Goal: Task Accomplishment & Management: Use online tool/utility

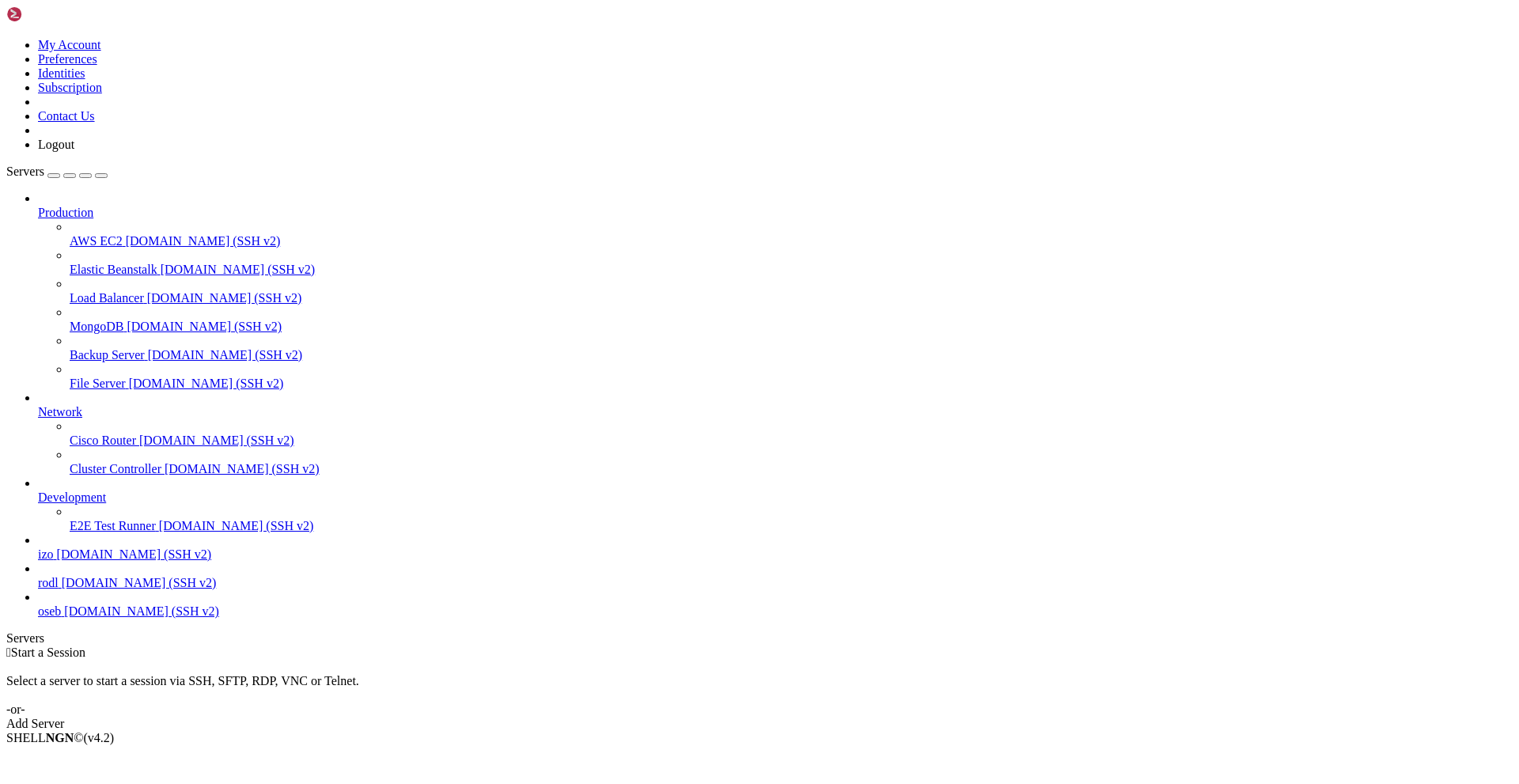
click at [38, 206] on icon at bounding box center [38, 206] width 0 height 0
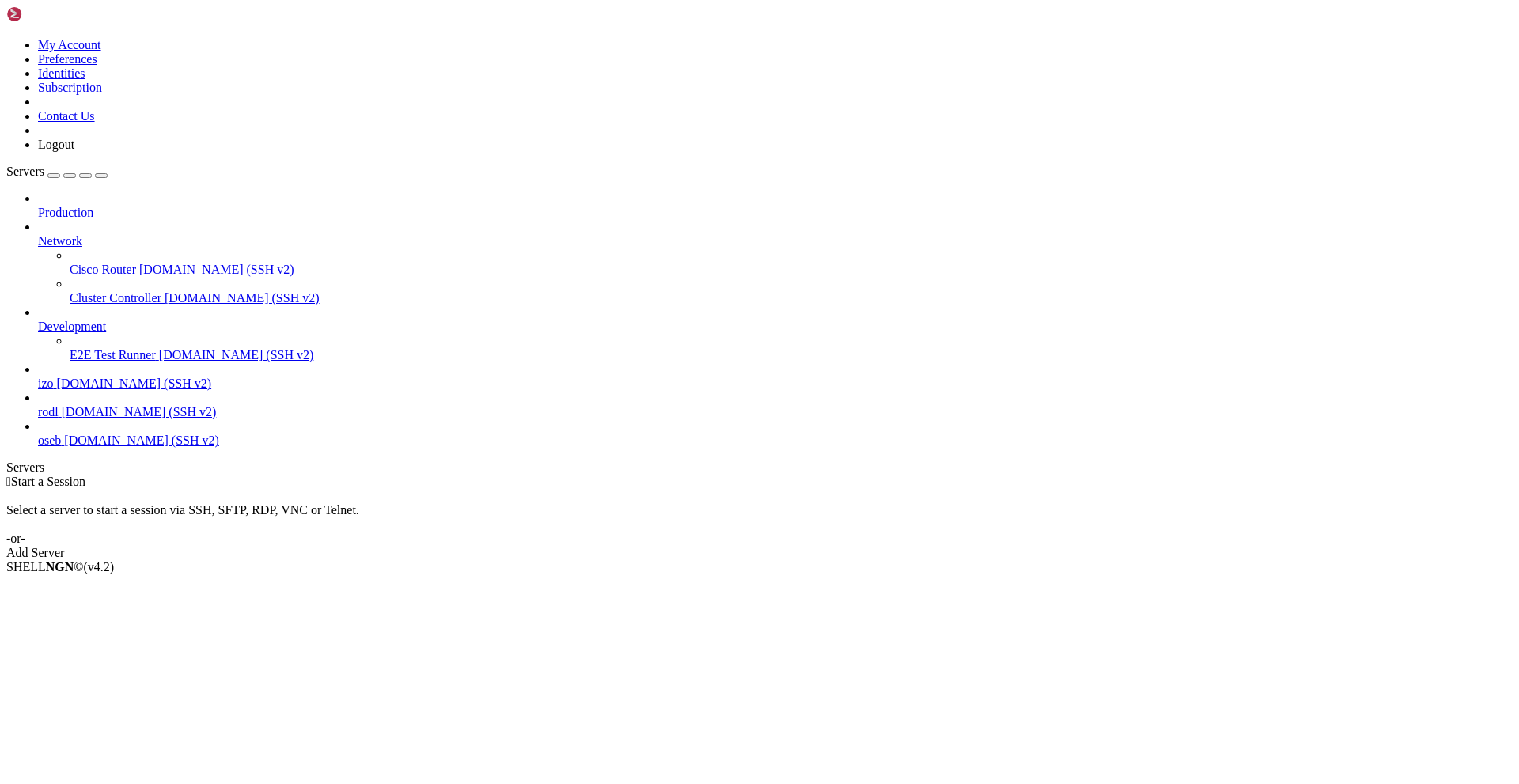
click at [106, 376] on span "[DOMAIN_NAME] (SSH v2)" at bounding box center [134, 383] width 155 height 14
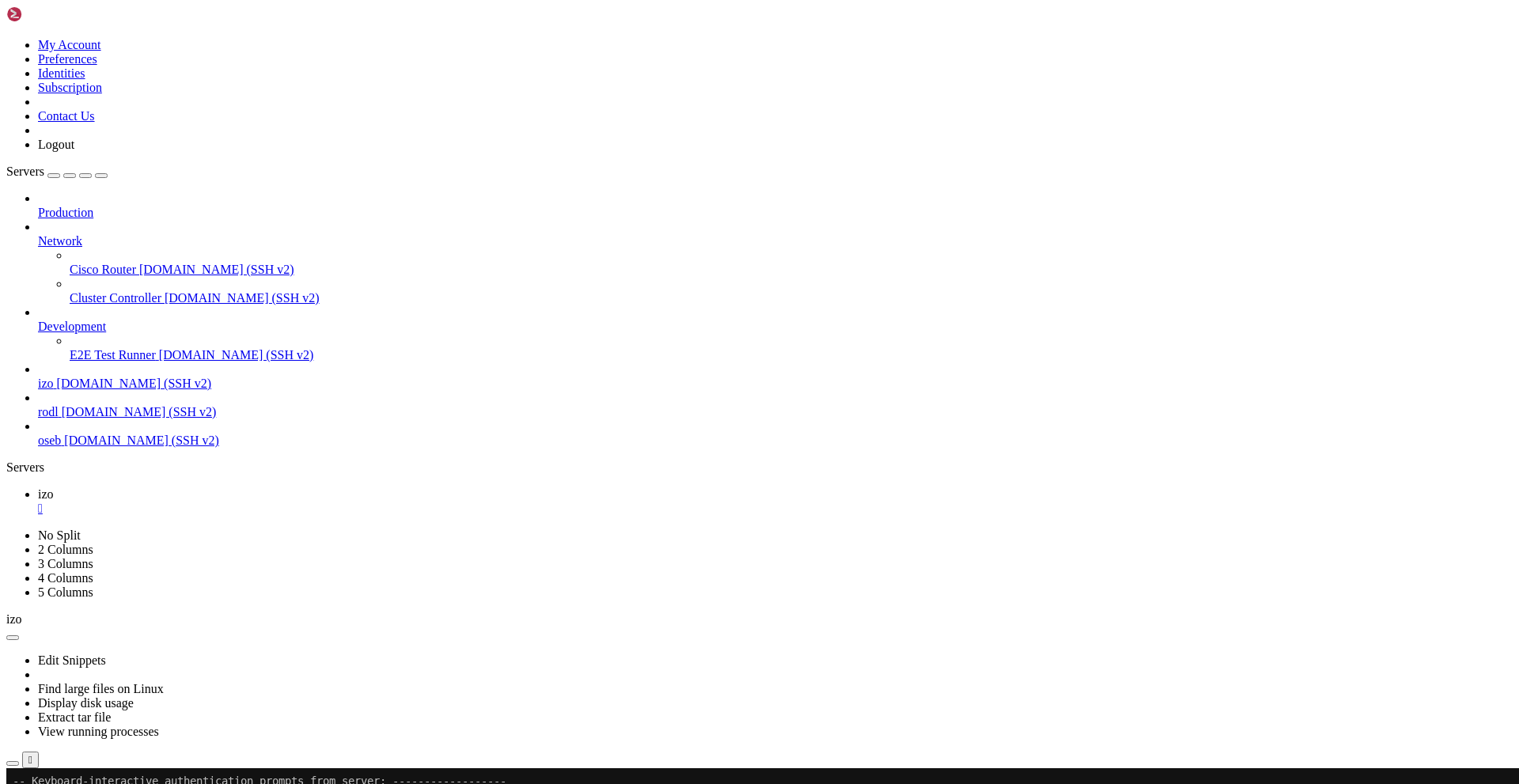
click at [80, 376] on span "[DOMAIN_NAME] (SSH v2)" at bounding box center [134, 383] width 155 height 14
click at [102, 405] on span "[DOMAIN_NAME] (SSH v2)" at bounding box center [139, 412] width 155 height 14
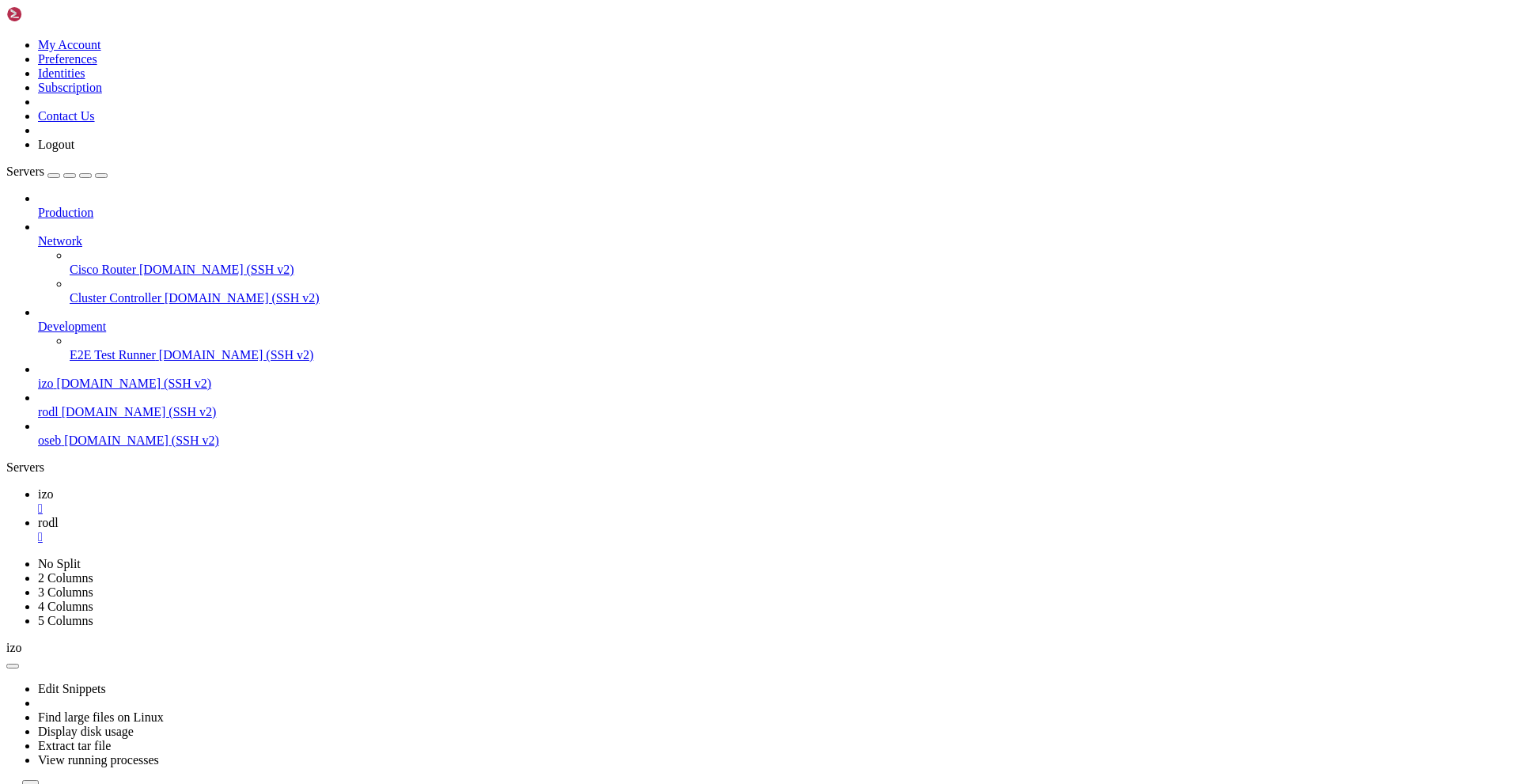
click at [252, 501] on div "" at bounding box center [775, 509] width 1475 height 15
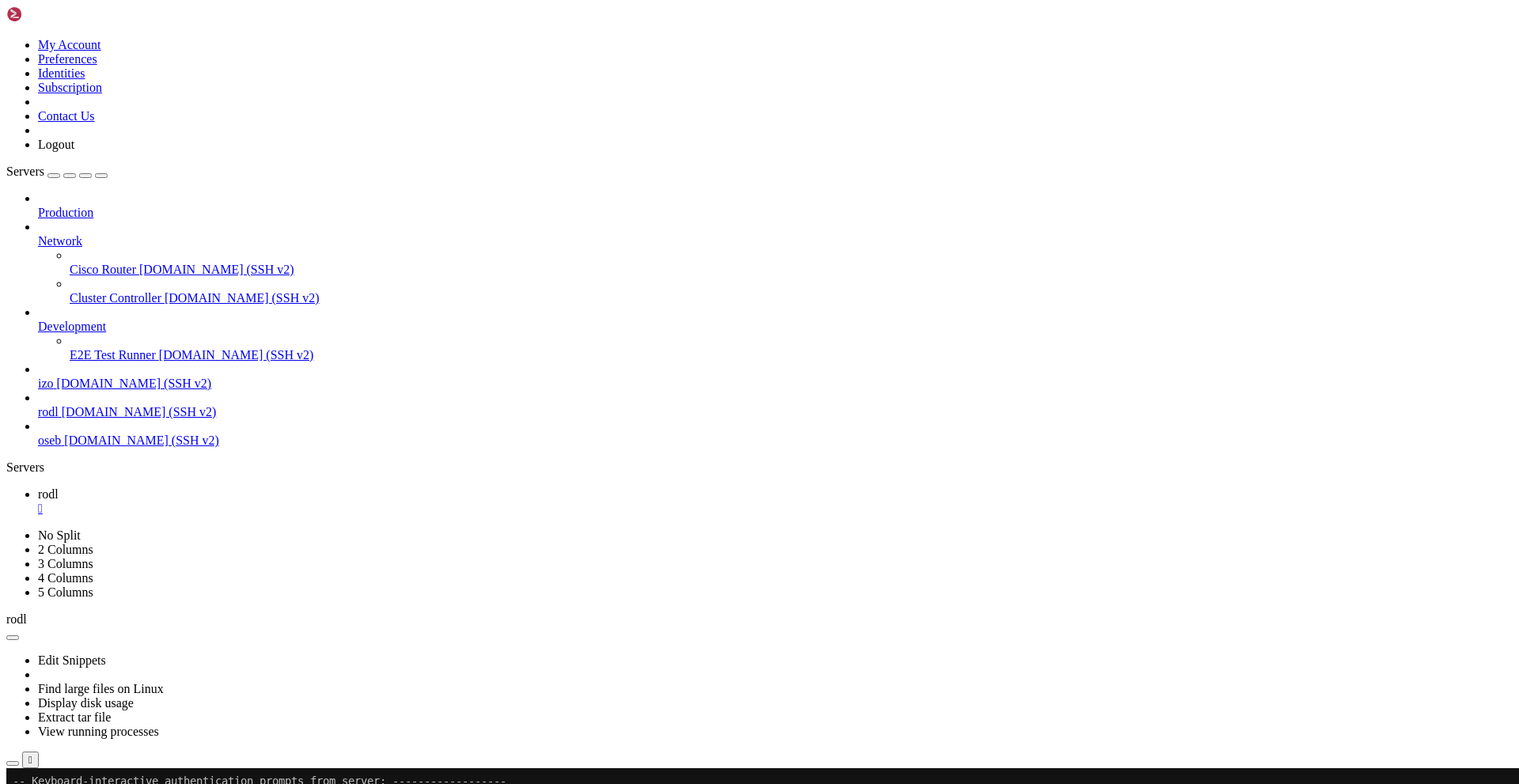
click at [255, 501] on div "" at bounding box center [775, 509] width 1475 height 15
